Goal: Information Seeking & Learning: Understand process/instructions

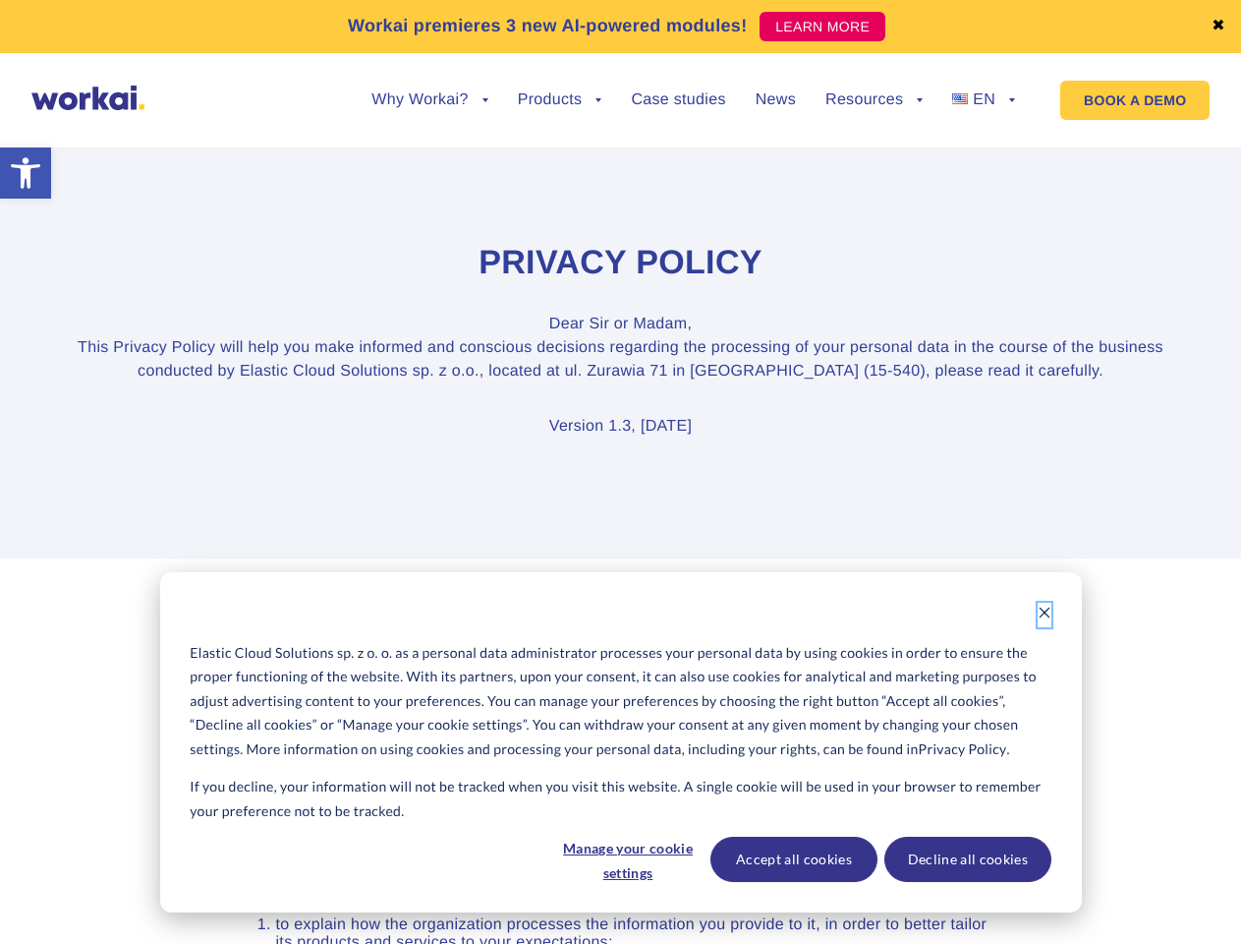
click at [1045, 614] on icon "Dismiss cookie banner" at bounding box center [1045, 612] width 14 height 14
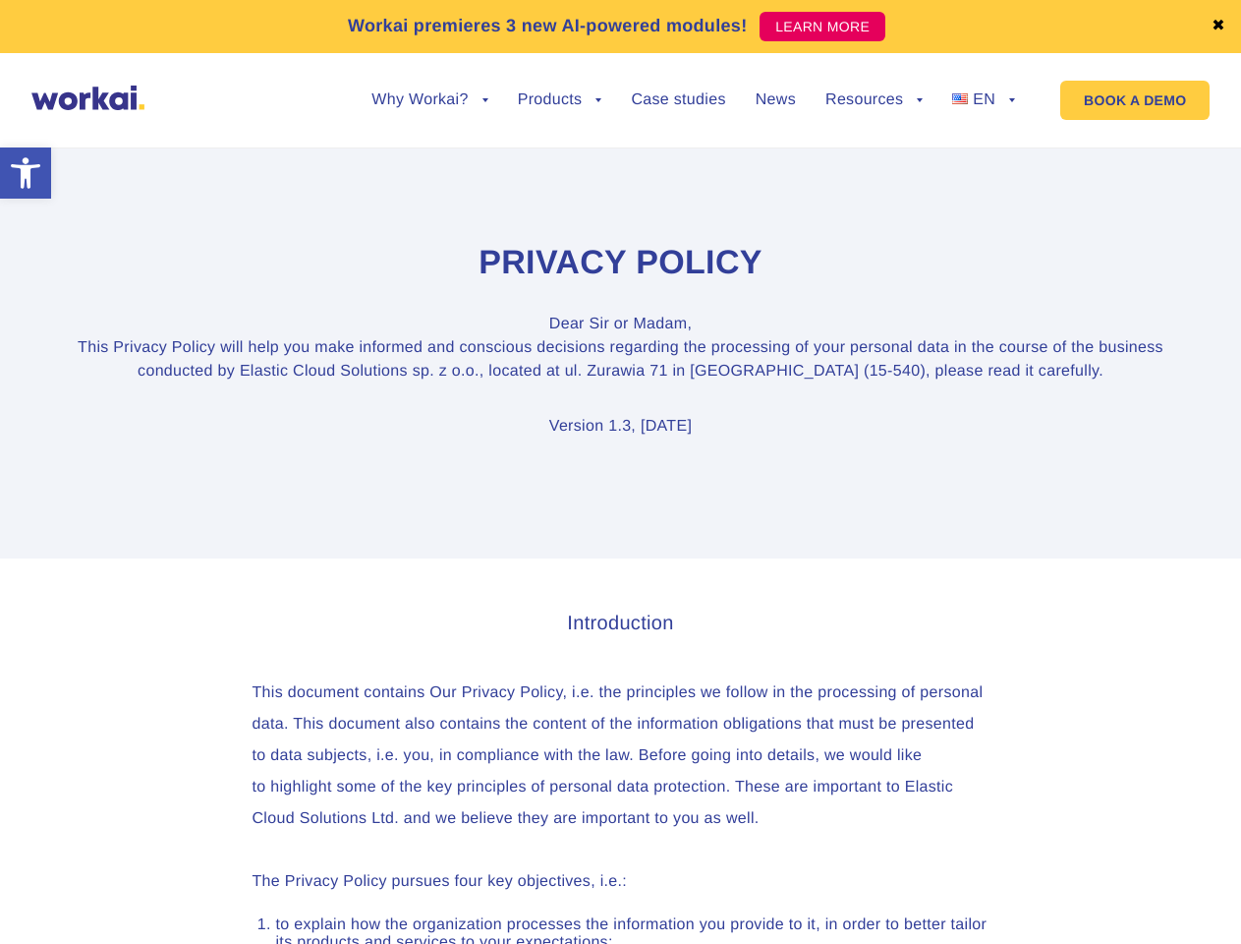
click at [1219, 27] on link "✖" at bounding box center [1219, 27] width 14 height 16
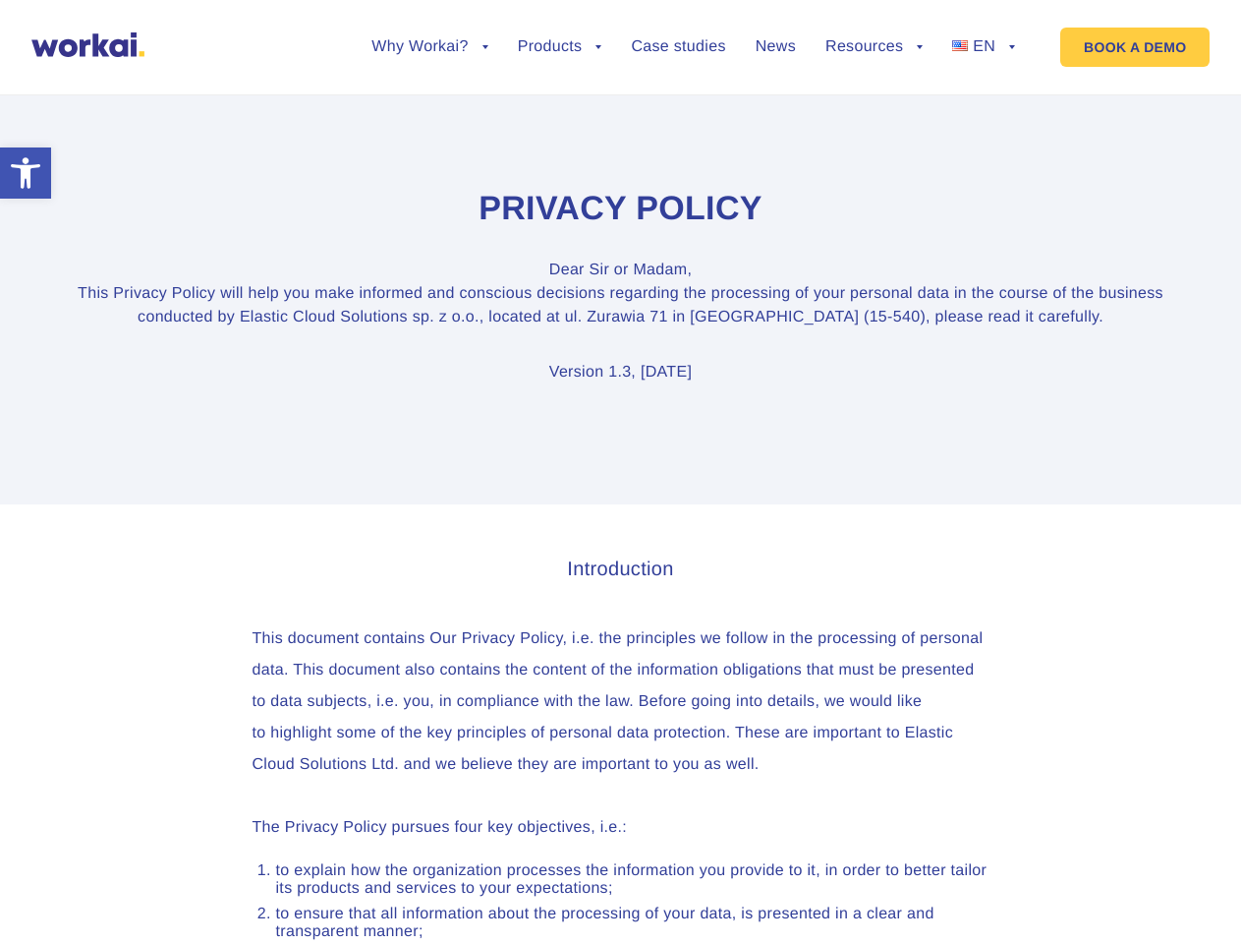
click at [429, 115] on section "Privacy Policy Dear [PERSON_NAME] or Madam, This Privacy Policy will help you m…" at bounding box center [620, 286] width 1241 height 435
click at [429, 100] on section "Privacy Policy Dear [PERSON_NAME] or Madam, This Privacy Policy will help you m…" at bounding box center [620, 286] width 1241 height 435
click at [560, 115] on section "Privacy Policy Dear [PERSON_NAME] or Madam, This Privacy Policy will help you m…" at bounding box center [620, 286] width 1241 height 435
click at [874, 115] on section "Privacy Policy Dear [PERSON_NAME] or Madam, This Privacy Policy will help you m…" at bounding box center [620, 286] width 1241 height 435
click at [874, 100] on section "Privacy Policy Dear [PERSON_NAME] or Madam, This Privacy Policy will help you m…" at bounding box center [620, 286] width 1241 height 435
